Goal: Task Accomplishment & Management: Manage account settings

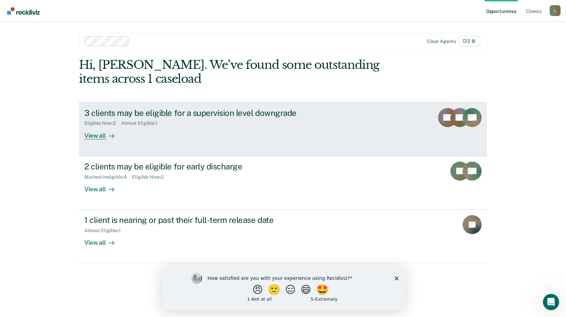
click at [94, 134] on div "View all" at bounding box center [103, 132] width 38 height 13
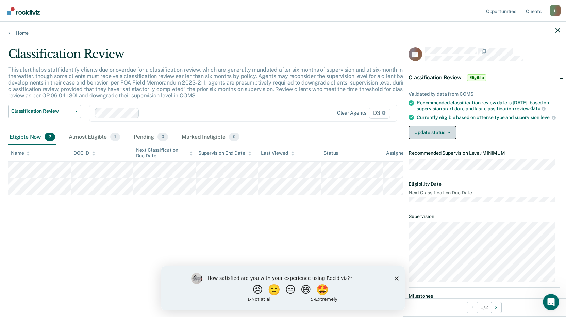
click at [447, 139] on button "Update status" at bounding box center [433, 133] width 48 height 14
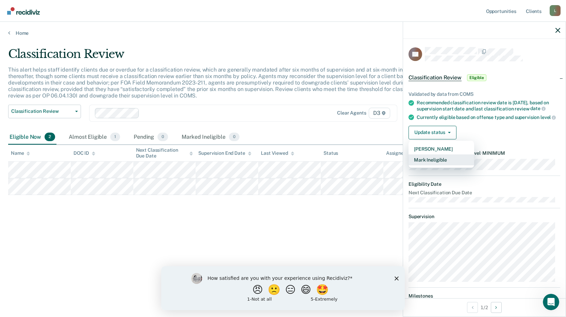
click at [437, 164] on button "Mark Ineligible" at bounding box center [442, 159] width 66 height 11
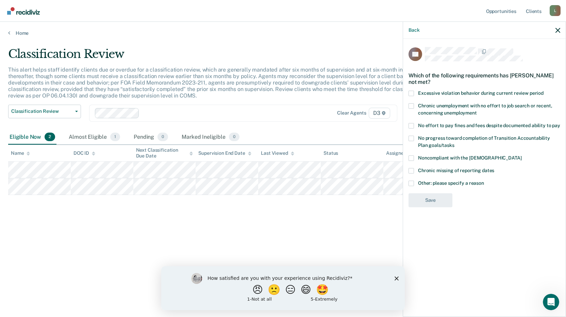
click at [412, 180] on span at bounding box center [411, 182] width 5 height 5
click at [484, 180] on input "Other: please specify a reason" at bounding box center [484, 180] width 0 height 0
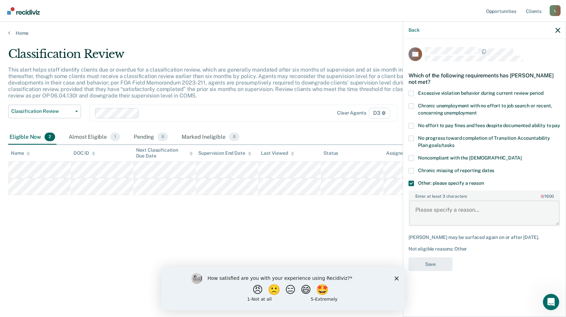
click at [436, 213] on textarea "Enter at least 3 characters 0 / 1600" at bounding box center [485, 212] width 150 height 25
type textarea "See case notes dated [DATE]"
click at [425, 269] on button "Save" at bounding box center [431, 264] width 44 height 14
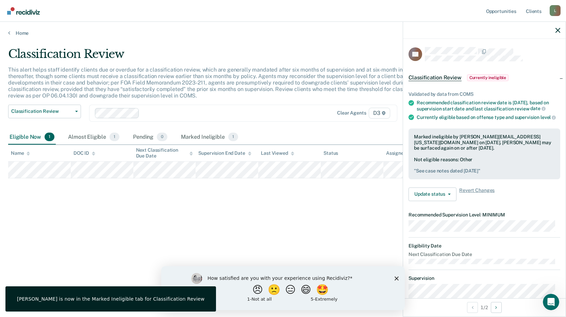
click at [342, 197] on div "Classification Review This alert helps staff identify clients due or overdue fo…" at bounding box center [283, 156] width 550 height 219
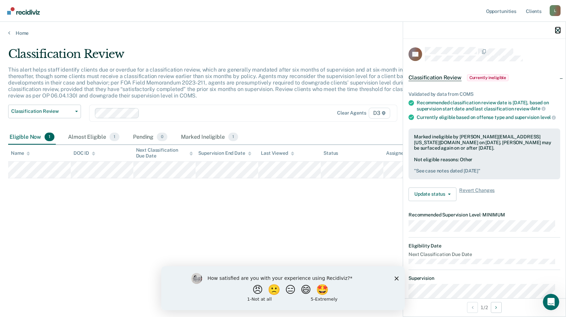
drag, startPoint x: 560, startPoint y: 27, endPoint x: 553, endPoint y: 32, distance: 8.4
click at [560, 27] on button "button" at bounding box center [558, 30] width 5 height 6
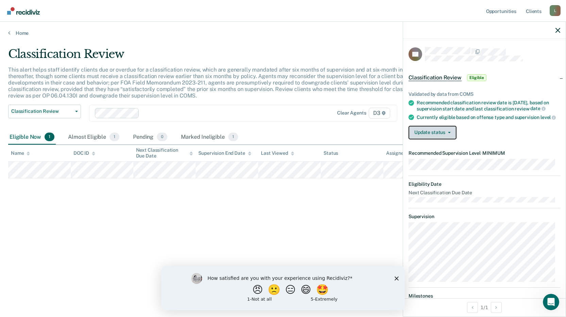
click at [435, 137] on button "Update status" at bounding box center [433, 133] width 48 height 14
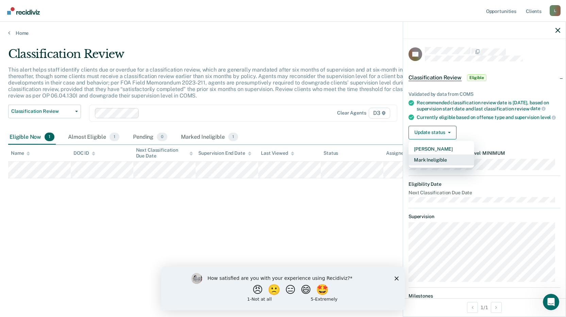
click at [428, 162] on button "Mark Ineligible" at bounding box center [442, 159] width 66 height 11
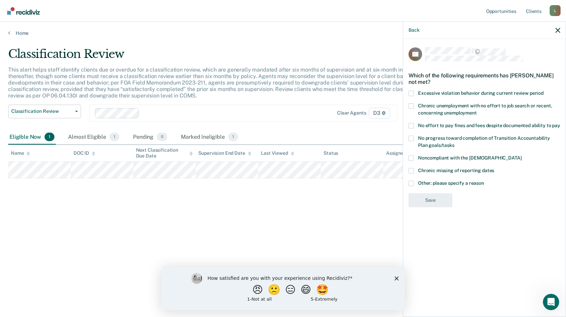
click at [412, 182] on span at bounding box center [411, 182] width 5 height 5
click at [484, 180] on input "Other: please specify a reason" at bounding box center [484, 180] width 0 height 0
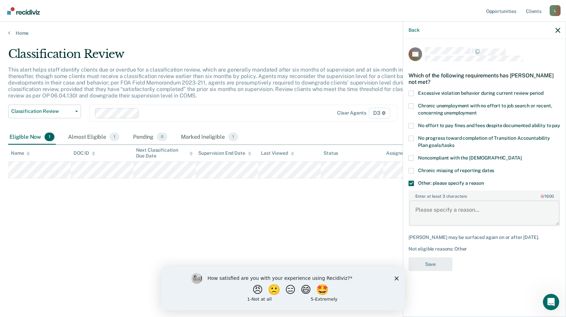
click at [437, 220] on textarea "Enter at least 3 characters 0 / 1600" at bounding box center [485, 212] width 150 height 25
type textarea "See case notes dated [DATE]"
click at [435, 262] on button "Save" at bounding box center [431, 264] width 44 height 14
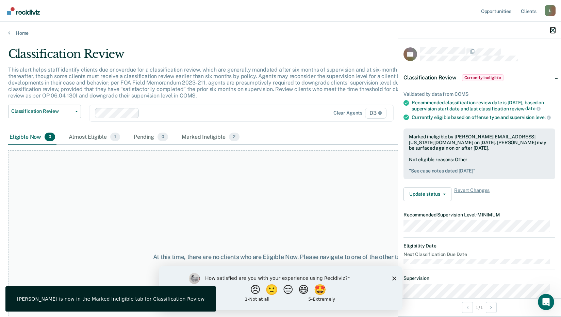
click at [554, 28] on icon "button" at bounding box center [553, 30] width 5 height 5
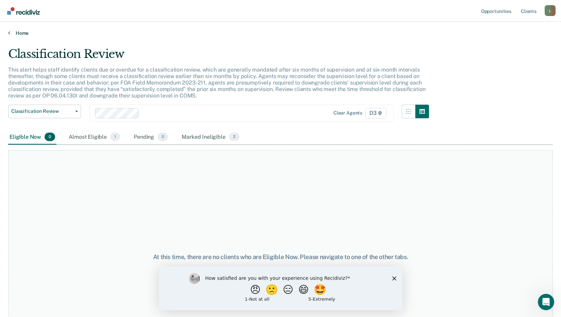
click at [22, 32] on link "Home" at bounding box center [280, 33] width 545 height 6
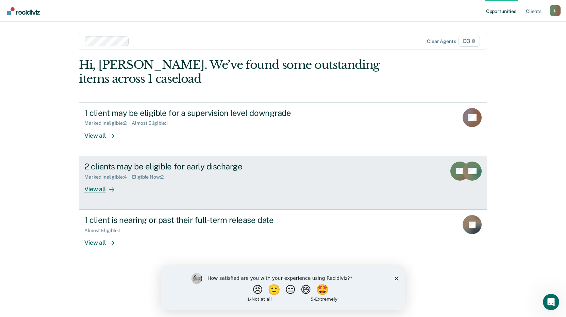
click at [127, 165] on div "2 clients may be eligible for early discharge" at bounding box center [203, 166] width 239 height 10
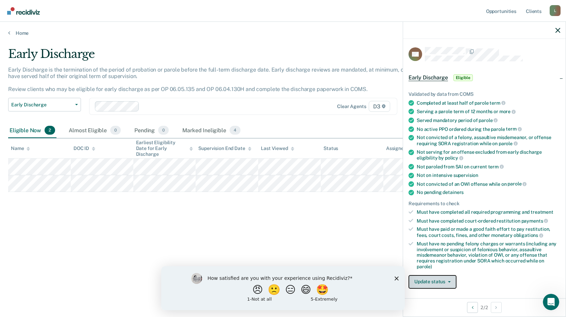
click at [437, 282] on button "Update status" at bounding box center [433, 282] width 48 height 14
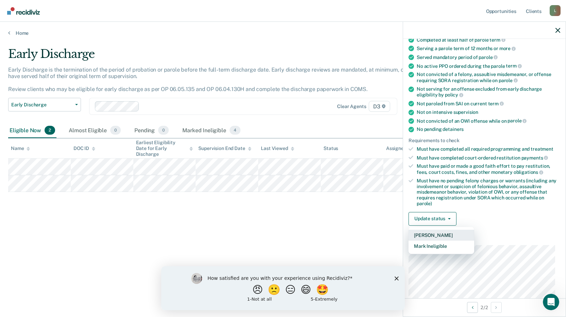
scroll to position [68, 0]
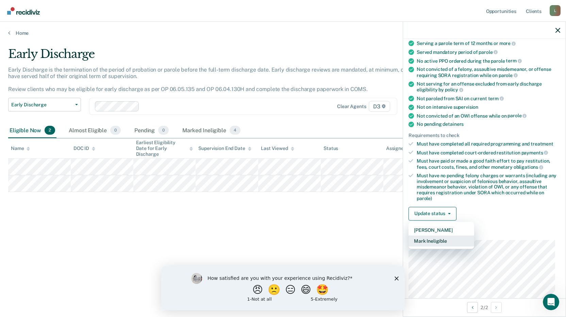
click at [428, 242] on button "Mark Ineligible" at bounding box center [442, 240] width 66 height 11
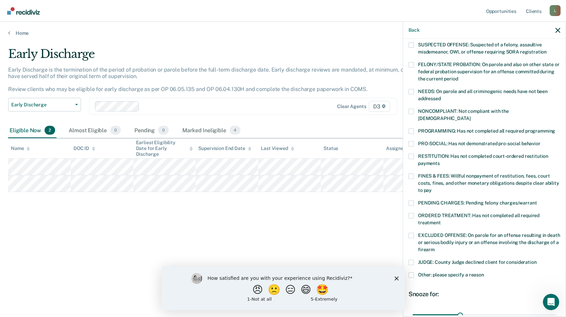
click at [414, 213] on span at bounding box center [411, 215] width 5 height 5
click at [441, 220] on input "ORDERED TREATMENT: Has not completed all required treatment" at bounding box center [441, 220] width 0 height 0
drag, startPoint x: 460, startPoint y: 306, endPoint x: 555, endPoint y: 303, distance: 95.0
type input "90"
click at [555, 308] on input "range" at bounding box center [485, 314] width 144 height 12
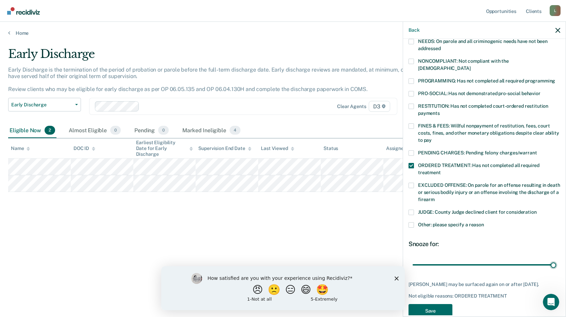
scroll to position [125, 0]
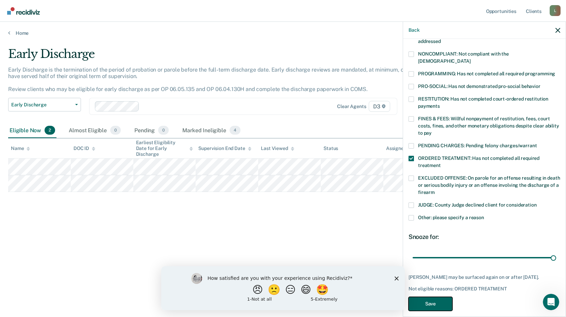
click at [434, 296] on button "Save" at bounding box center [431, 303] width 44 height 14
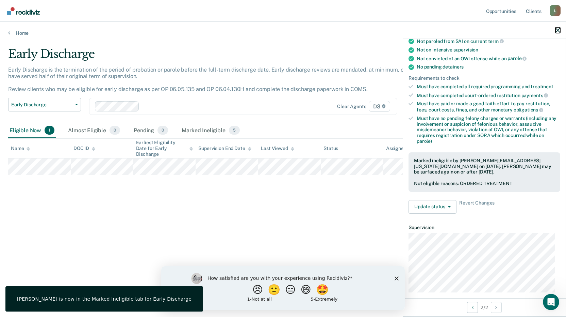
click at [557, 31] on icon "button" at bounding box center [558, 30] width 5 height 5
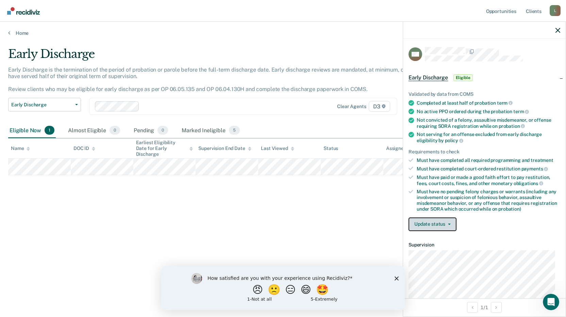
click at [442, 223] on button "Update status" at bounding box center [433, 224] width 48 height 14
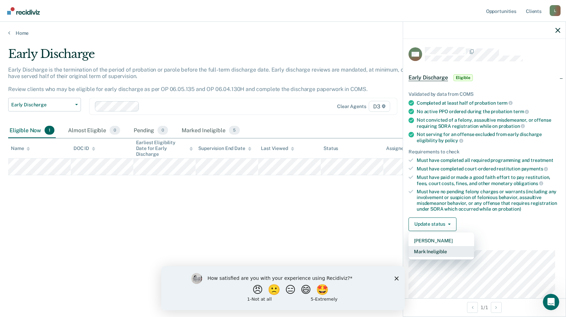
click at [432, 250] on button "Mark Ineligible" at bounding box center [442, 251] width 66 height 11
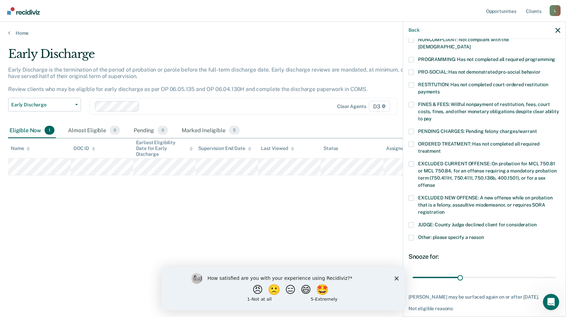
scroll to position [159, 0]
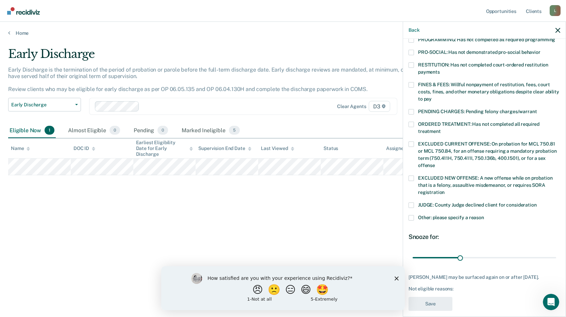
click at [412, 215] on span at bounding box center [411, 217] width 5 height 5
click at [484, 215] on input "Other: please specify a reason" at bounding box center [484, 215] width 0 height 0
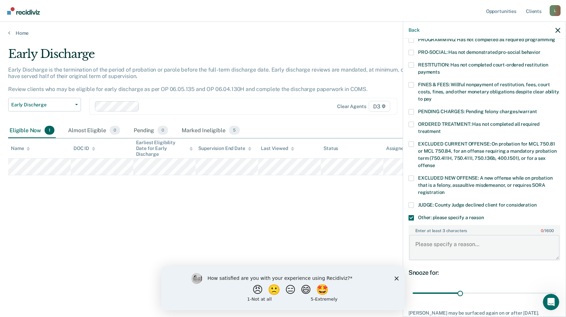
click at [443, 243] on textarea "Enter at least 3 characters 0 / 1600" at bounding box center [485, 247] width 150 height 25
type textarea "See case notes dated [DATE]"
drag, startPoint x: 458, startPoint y: 284, endPoint x: 567, endPoint y: 263, distance: 111.0
type input "90"
click at [557, 287] on input "range" at bounding box center [485, 293] width 144 height 12
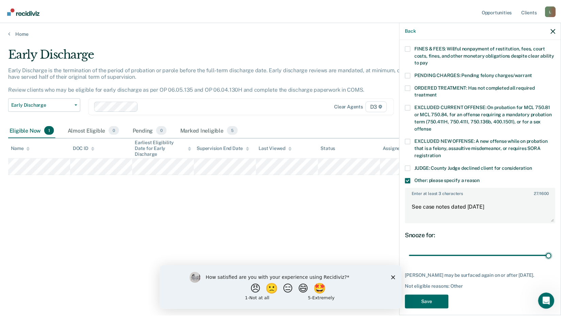
scroll to position [201, 0]
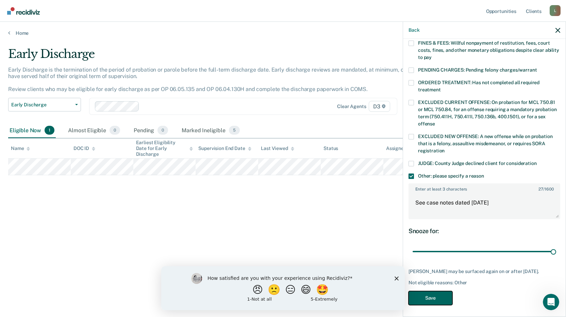
click at [431, 293] on button "Save" at bounding box center [431, 298] width 44 height 14
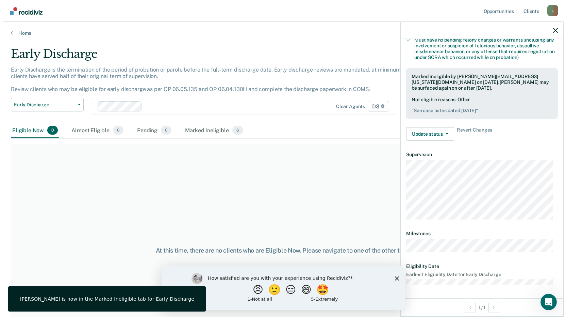
scroll to position [151, 0]
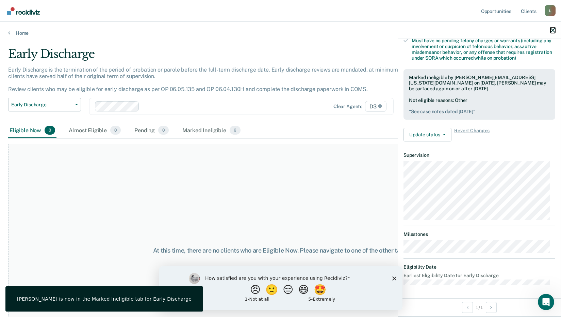
click at [554, 30] on icon "button" at bounding box center [553, 30] width 5 height 5
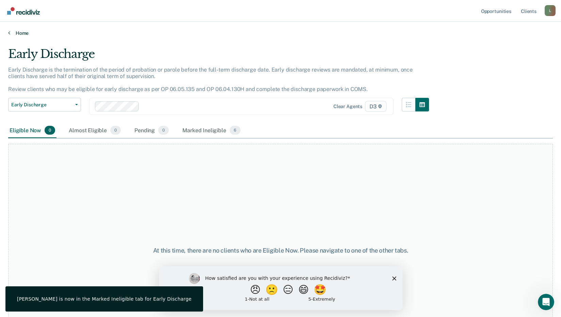
click at [24, 31] on link "Home" at bounding box center [280, 33] width 545 height 6
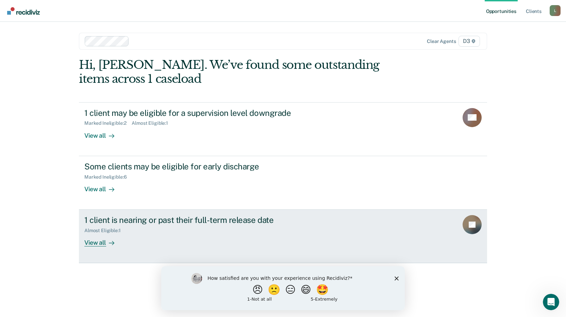
click at [92, 241] on div "View all" at bounding box center [103, 239] width 38 height 13
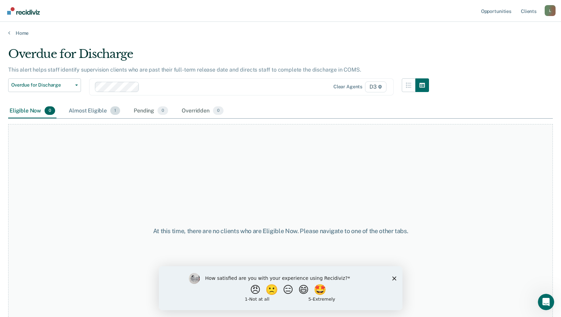
click at [85, 111] on div "Almost Eligible 1" at bounding box center [94, 110] width 54 height 15
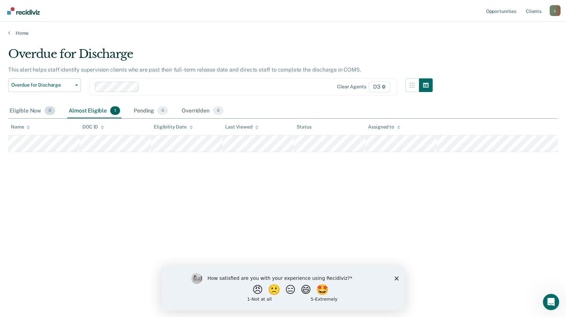
click at [28, 109] on div "Eligible Now 0" at bounding box center [32, 110] width 48 height 15
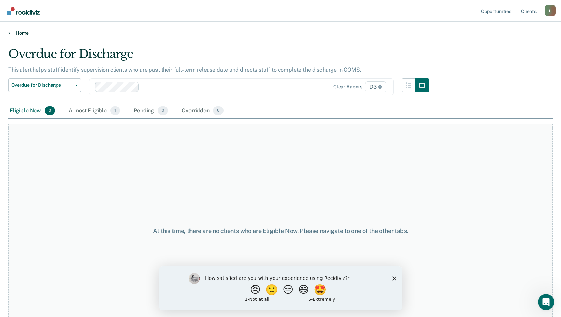
click at [21, 33] on link "Home" at bounding box center [280, 33] width 545 height 6
